Goal: Information Seeking & Learning: Check status

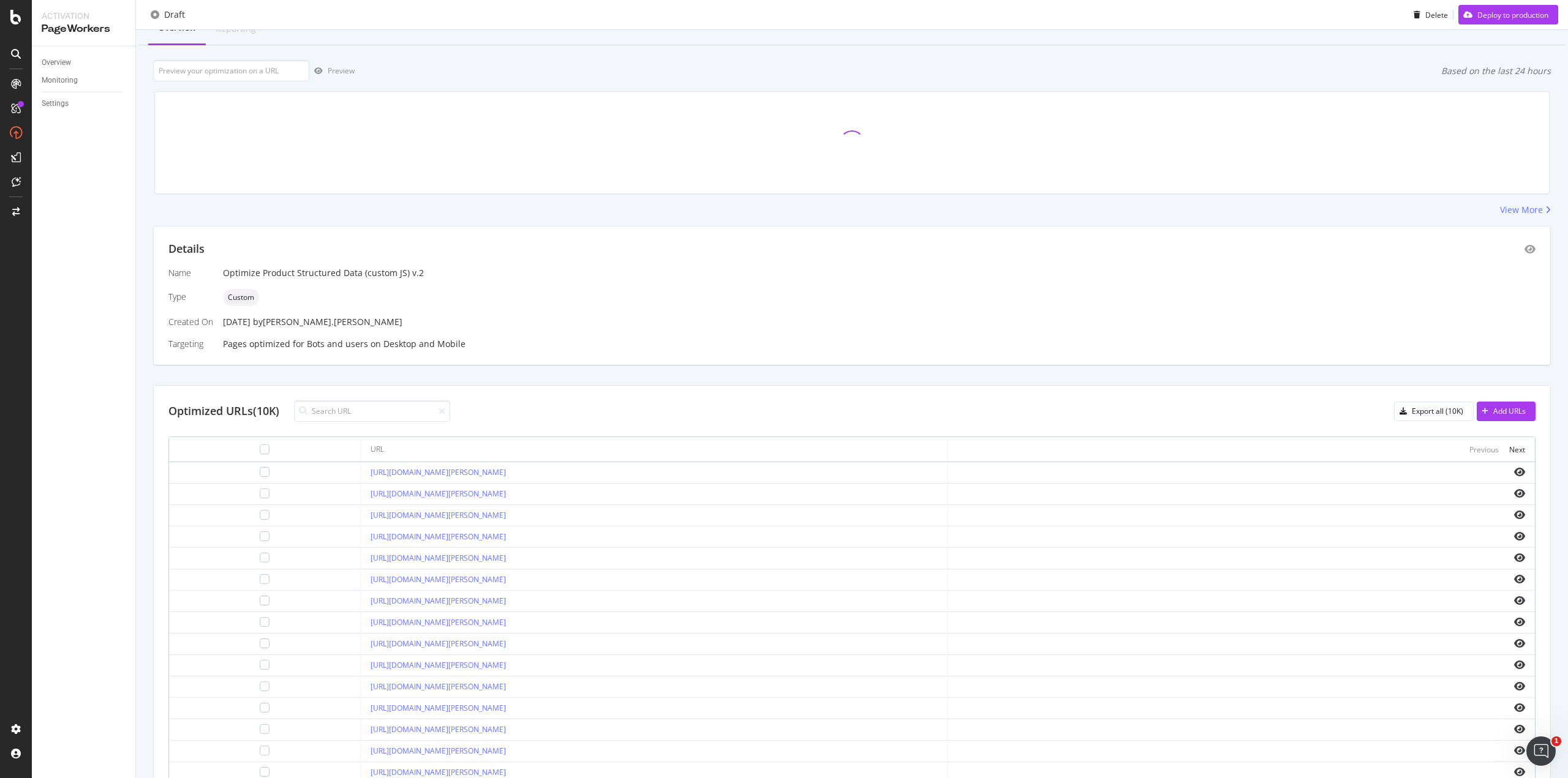
scroll to position [106, 0]
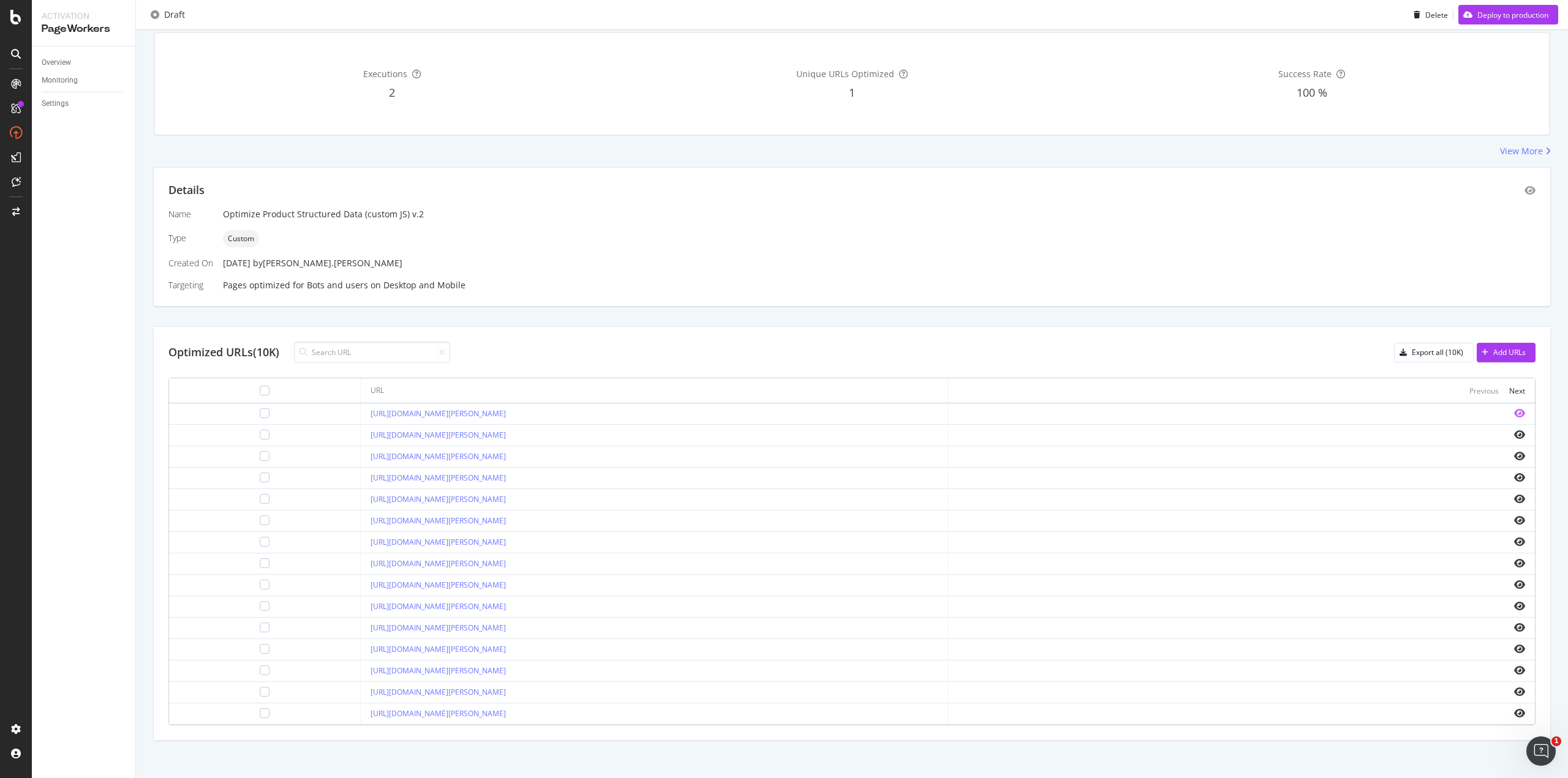
click at [1514, 412] on icon "eye" at bounding box center [1519, 413] width 11 height 9
click at [1514, 496] on icon "eye" at bounding box center [1519, 498] width 11 height 9
